Goal: Task Accomplishment & Management: Use online tool/utility

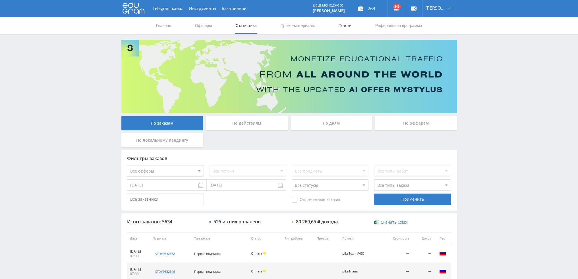
click at [342, 25] on link "Потоки" at bounding box center [345, 25] width 14 height 17
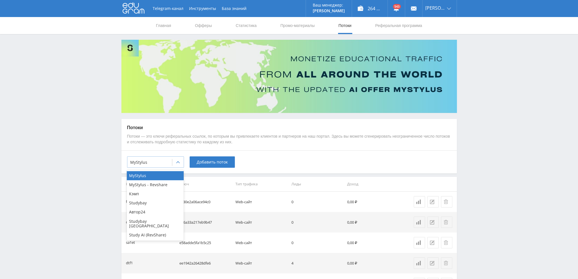
click at [162, 161] on div at bounding box center [149, 163] width 39 height 6
click at [149, 231] on div "Study AI (RevShare)" at bounding box center [155, 235] width 57 height 9
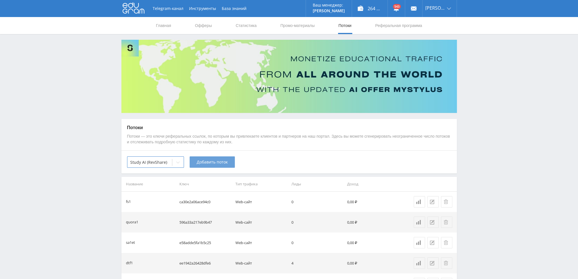
click at [206, 165] on span "Добавить поток" at bounding box center [212, 162] width 31 height 5
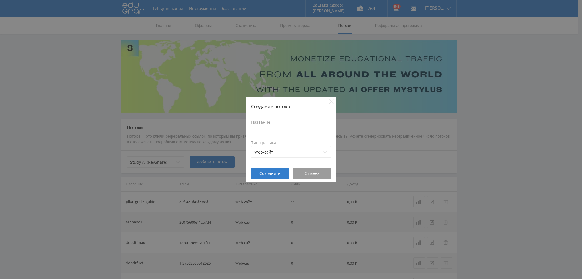
click at [274, 134] on input at bounding box center [291, 131] width 80 height 11
type input "p"
type input "c"
type input "pika-com-veo3"
click at [272, 174] on span "Сохранить" at bounding box center [270, 173] width 21 height 5
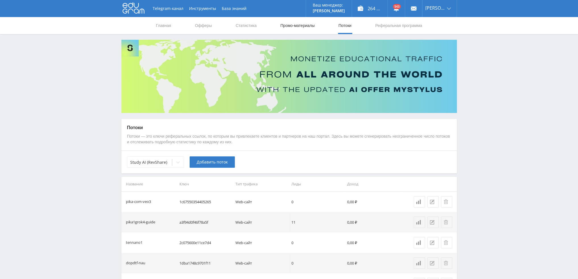
click at [305, 24] on link "Промо-материалы" at bounding box center [297, 25] width 35 height 17
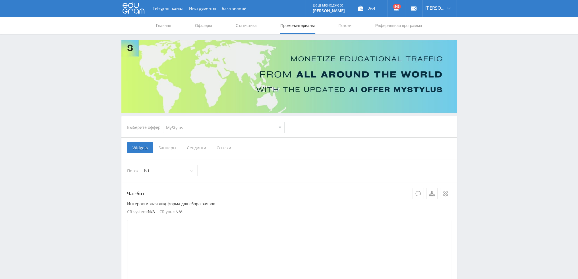
click at [188, 132] on select "MyStylus MyStylus - Revshare Кэмп Studybay Автор24 Studybay [GEOGRAPHIC_DATA] S…" at bounding box center [224, 127] width 122 height 11
select select "376"
click at [163, 122] on select "MyStylus MyStylus - Revshare Кэмп Studybay Автор24 Studybay [GEOGRAPHIC_DATA] S…" at bounding box center [224, 127] width 122 height 11
select select "376"
click at [165, 148] on span "Ссылки" at bounding box center [165, 147] width 25 height 11
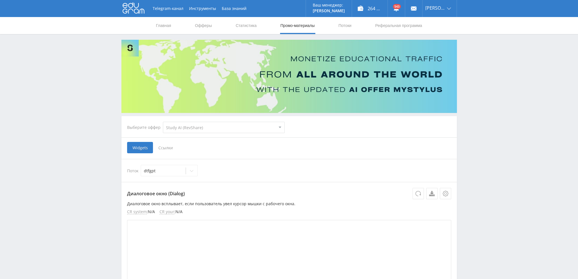
click at [0, 0] on input "Ссылки" at bounding box center [0, 0] width 0 height 0
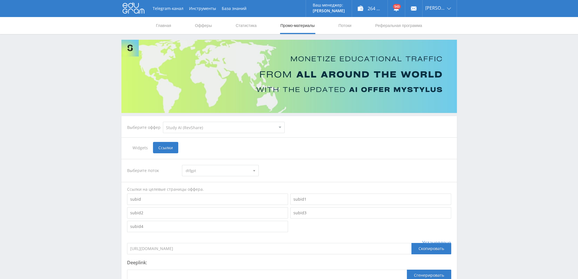
drag, startPoint x: 206, startPoint y: 178, endPoint x: 207, endPoint y: 175, distance: 4.1
click at [206, 178] on div "Выберите поток dtfgpt dtfgpt pika1uchresh pika1uchai pika1uchprez pika1uchgpt p…" at bounding box center [289, 227] width 324 height 137
click at [208, 173] on span "dtfgpt" at bounding box center [218, 170] width 64 height 11
click at [205, 215] on button "pika-com-veo3" at bounding box center [220, 215] width 76 height 8
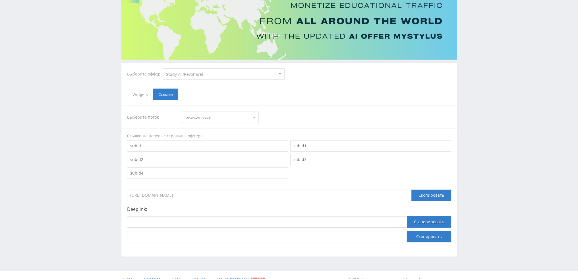
scroll to position [62, 0]
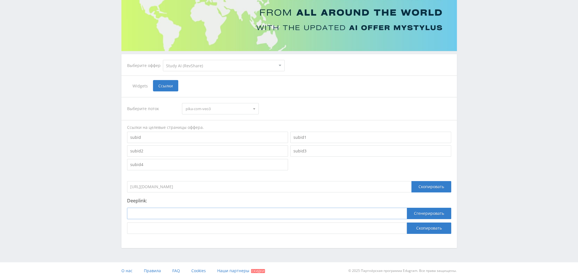
click at [277, 213] on input at bounding box center [267, 213] width 280 height 11
paste input "[URL]"
type input "[URL]"
click at [428, 217] on button "Сгенерировать" at bounding box center [429, 213] width 44 height 11
click at [429, 226] on button "Скопировать" at bounding box center [429, 228] width 44 height 11
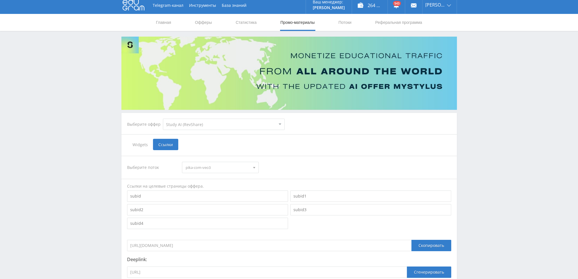
scroll to position [0, 0]
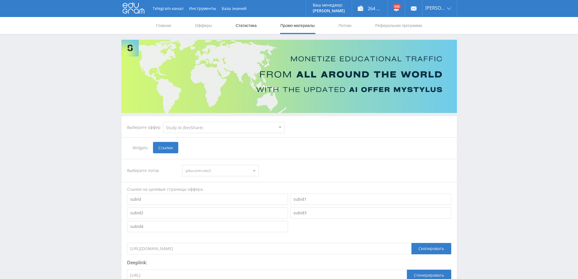
click at [251, 25] on link "Статистика" at bounding box center [246, 25] width 22 height 17
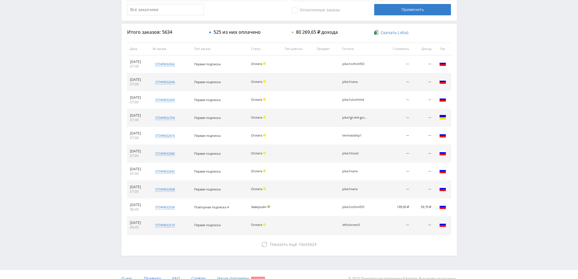
scroll to position [197, 0]
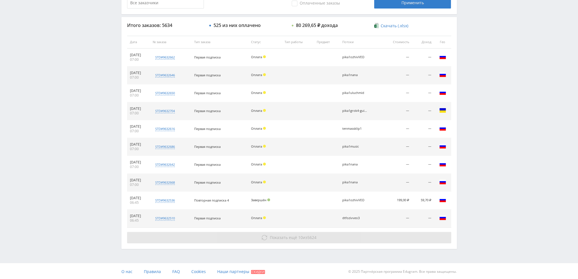
click at [316, 242] on button "Показать ещё 10 из 5624" at bounding box center [289, 237] width 324 height 11
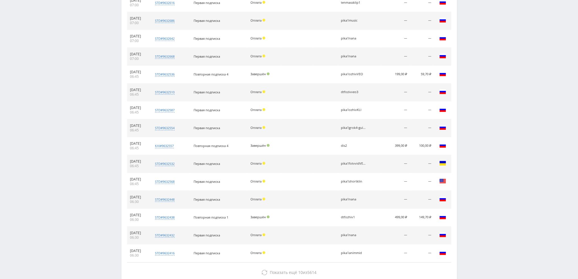
scroll to position [358, 0]
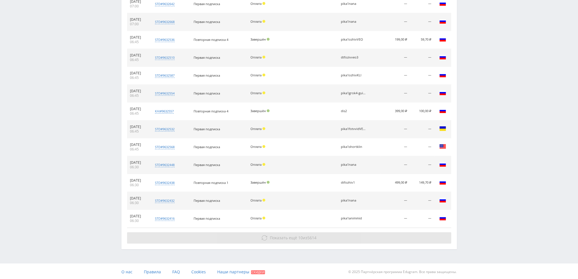
click at [298, 237] on span "10" at bounding box center [300, 237] width 5 height 5
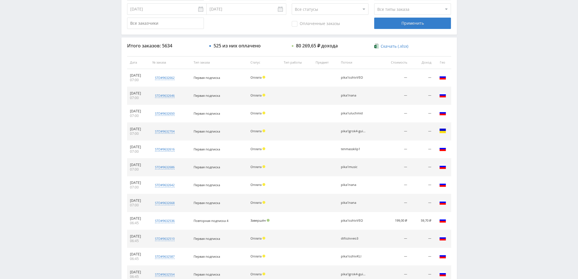
scroll to position [73, 0]
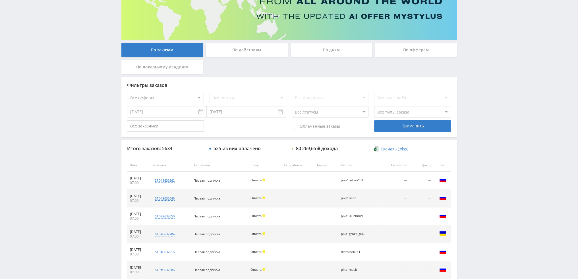
click at [326, 45] on div "По дням" at bounding box center [331, 50] width 82 height 14
click at [0, 0] on input "По дням" at bounding box center [0, 0] width 0 height 0
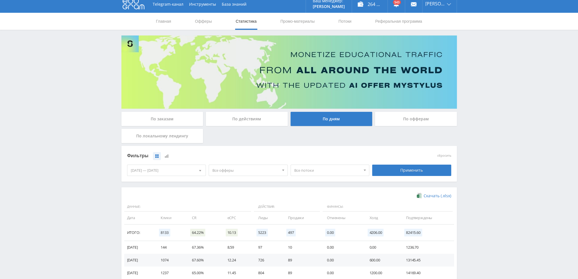
scroll to position [0, 0]
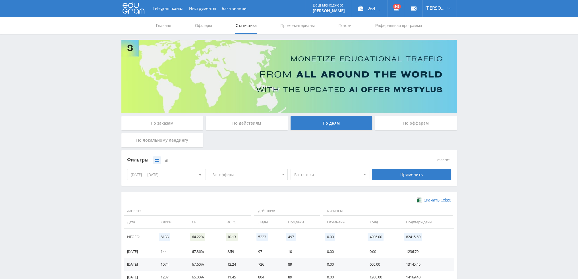
click at [253, 25] on link "Статистика" at bounding box center [246, 25] width 22 height 17
click at [355, 27] on nav "Главная Офферы Статистика Промо-материалы Потоки Реферальная программа" at bounding box center [288, 25] width 267 height 17
click at [347, 27] on link "Потоки" at bounding box center [345, 25] width 14 height 17
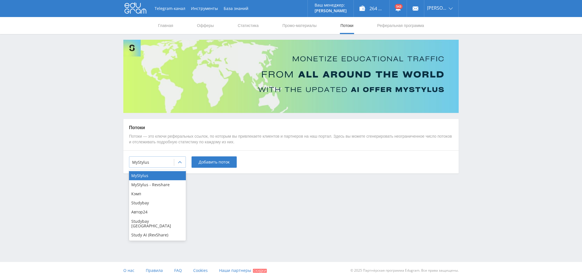
click at [177, 165] on div at bounding box center [179, 162] width 11 height 11
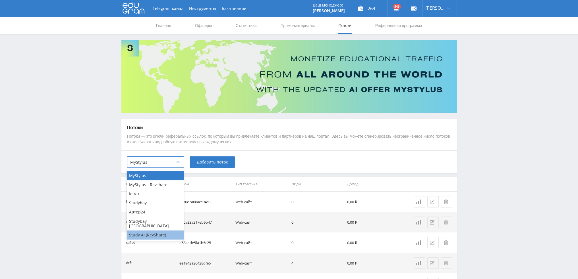
click at [160, 231] on div "Study AI (RevShare)" at bounding box center [155, 235] width 57 height 9
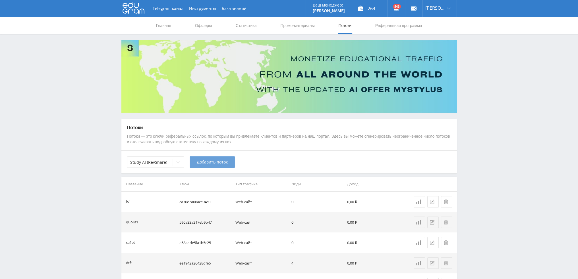
click at [218, 163] on span "Добавить поток" at bounding box center [212, 162] width 31 height 5
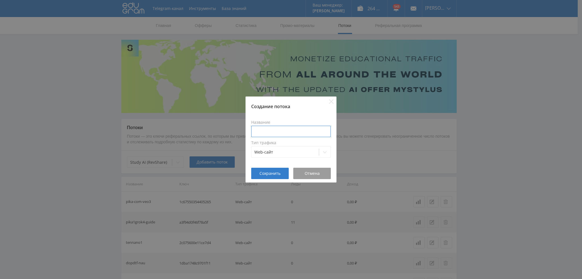
click at [279, 133] on input at bounding box center [291, 131] width 80 height 11
type input "ц"
type input "workdopkurs"
click at [269, 177] on button "Сохранить" at bounding box center [270, 173] width 38 height 11
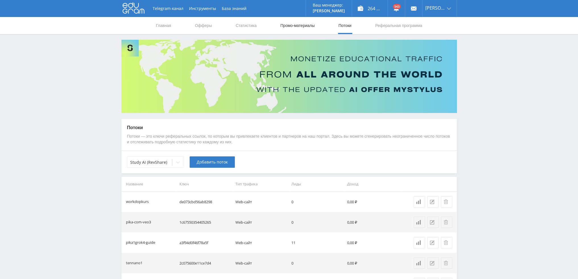
click at [288, 25] on link "Промо-материалы" at bounding box center [297, 25] width 35 height 17
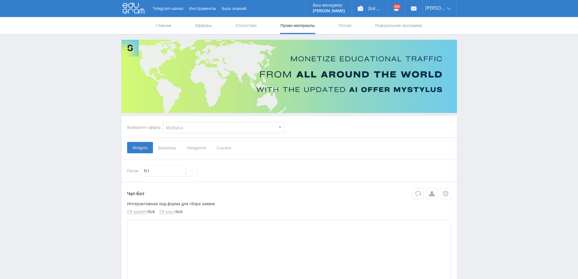
drag, startPoint x: 193, startPoint y: 124, endPoint x: 191, endPoint y: 129, distance: 5.4
click at [193, 124] on select "MyStylus MyStylus - Revshare Кэмп Studybay Автор24 Studybay [GEOGRAPHIC_DATA] S…" at bounding box center [224, 127] width 122 height 11
select select "376"
click at [163, 122] on select "MyStylus MyStylus - Revshare Кэмп Studybay Автор24 Studybay [GEOGRAPHIC_DATA] S…" at bounding box center [224, 127] width 122 height 11
select select "376"
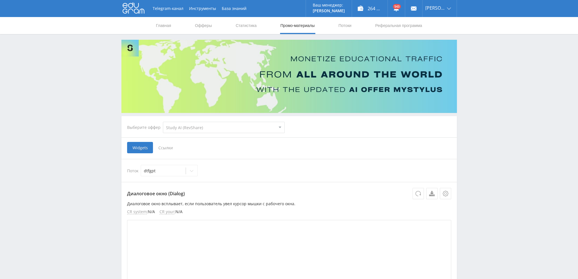
click at [164, 148] on span "Ссылки" at bounding box center [165, 147] width 25 height 11
click at [0, 0] on input "Ссылки" at bounding box center [0, 0] width 0 height 0
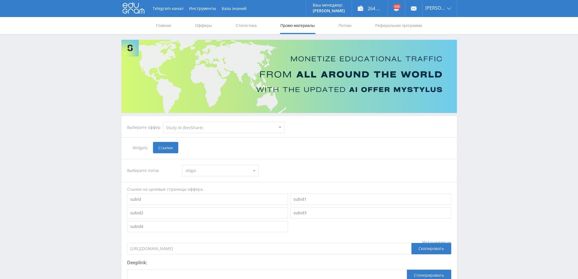
click at [190, 172] on span "dtfgpt" at bounding box center [218, 170] width 64 height 11
click at [210, 206] on button "workdopkurs" at bounding box center [220, 205] width 76 height 8
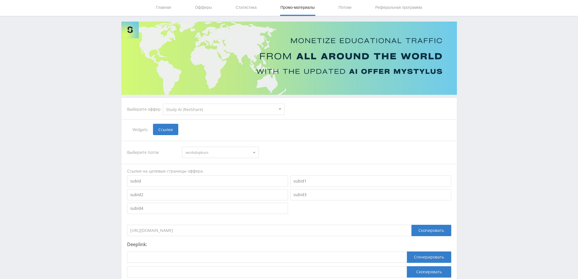
scroll to position [62, 0]
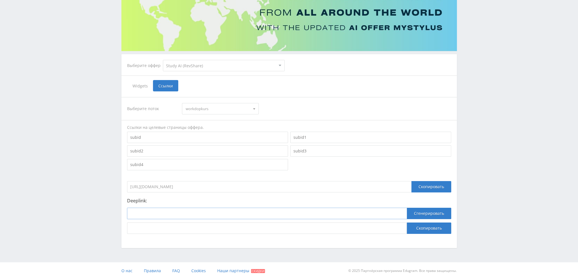
drag, startPoint x: 213, startPoint y: 212, endPoint x: 355, endPoint y: 209, distance: 141.9
click at [214, 213] on input at bounding box center [267, 213] width 280 height 11
paste input "[URL]"
type input "[URL]"
click at [417, 213] on button "Сгенерировать" at bounding box center [429, 213] width 44 height 11
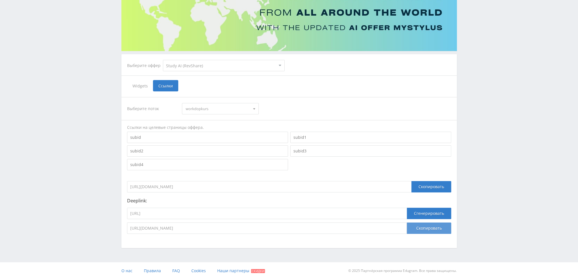
click at [431, 228] on button "Скопировать" at bounding box center [429, 228] width 44 height 11
click at [437, 227] on button "Скопировать" at bounding box center [429, 228] width 44 height 11
